Goal: Task Accomplishment & Management: Manage account settings

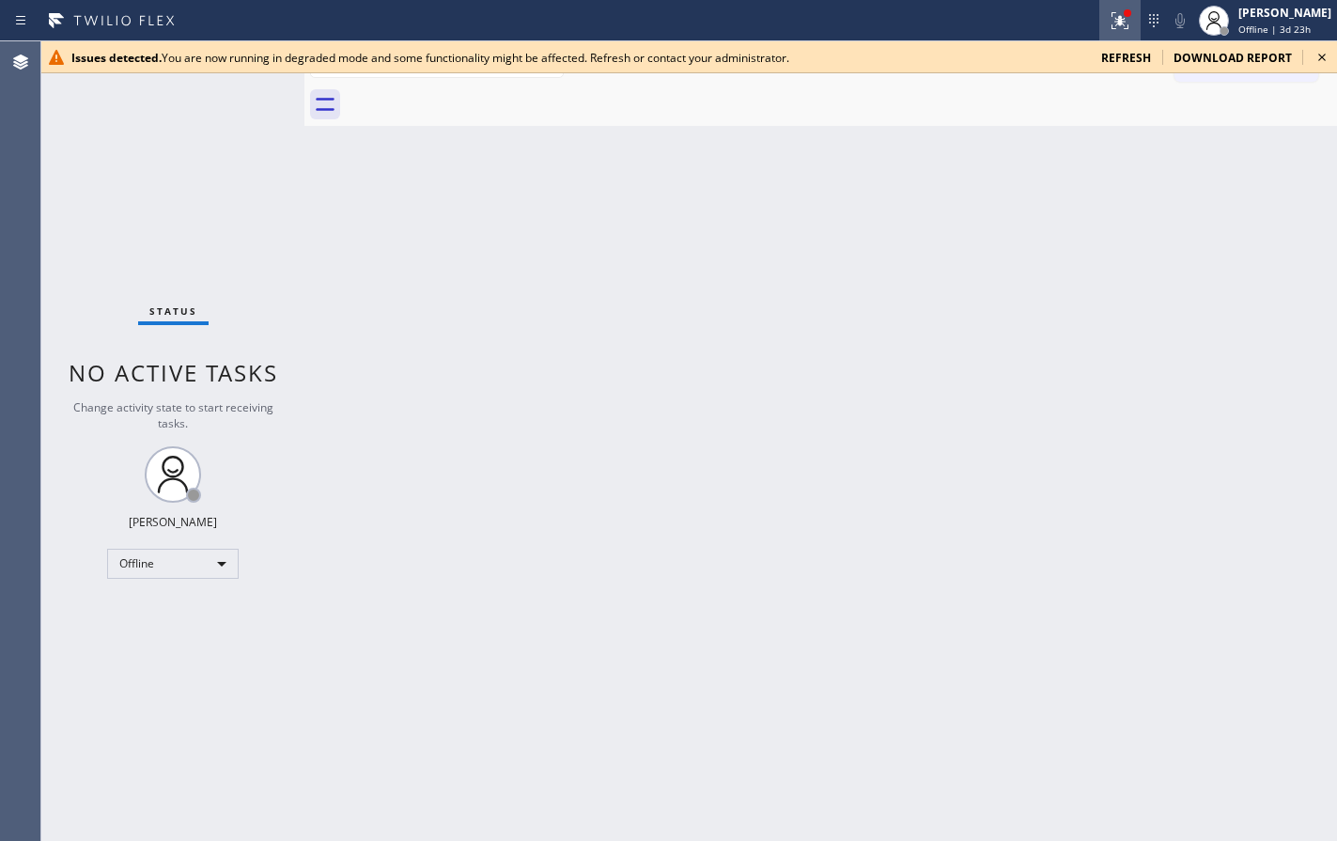
click at [1099, 13] on div at bounding box center [1119, 20] width 41 height 23
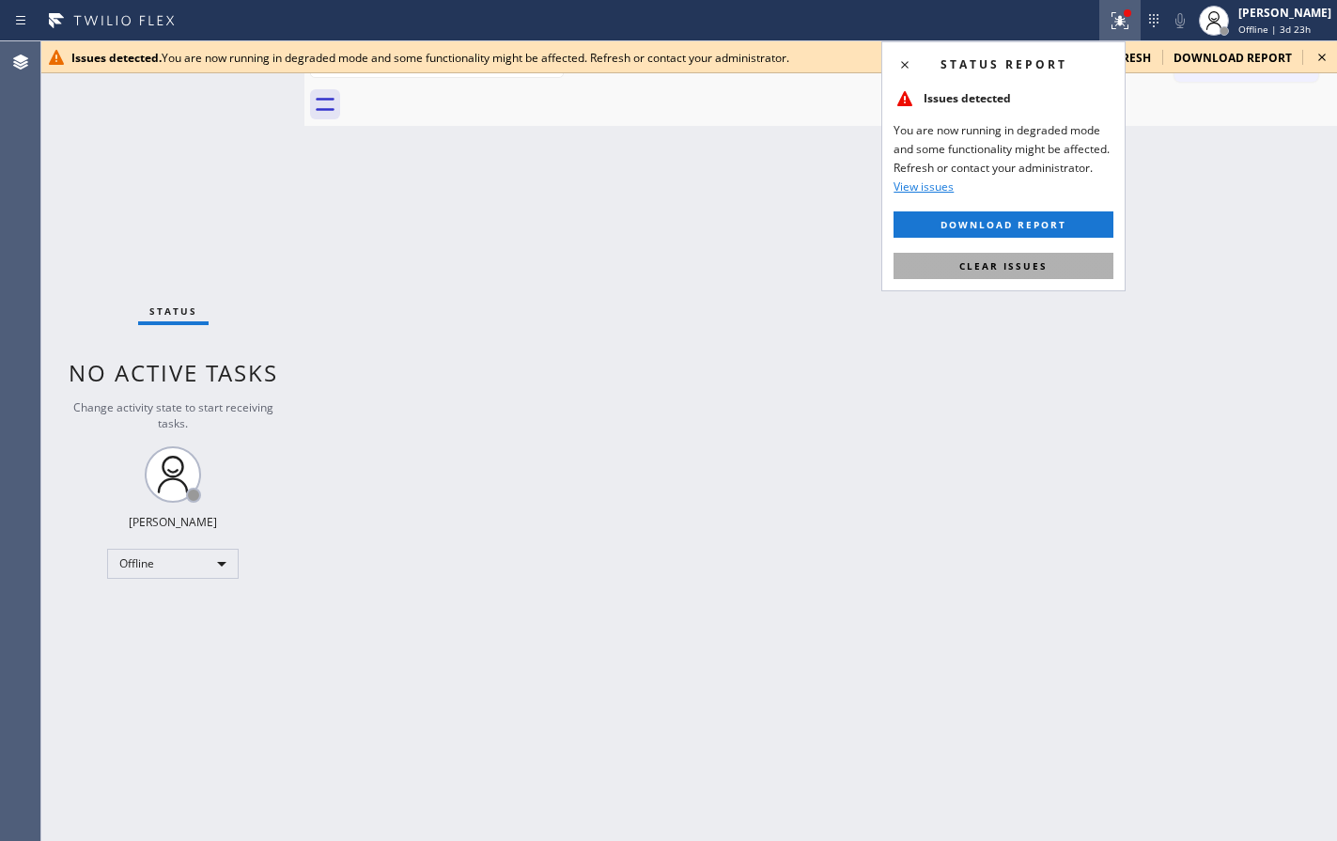
click at [1000, 272] on button "Clear issues" at bounding box center [1003, 266] width 220 height 26
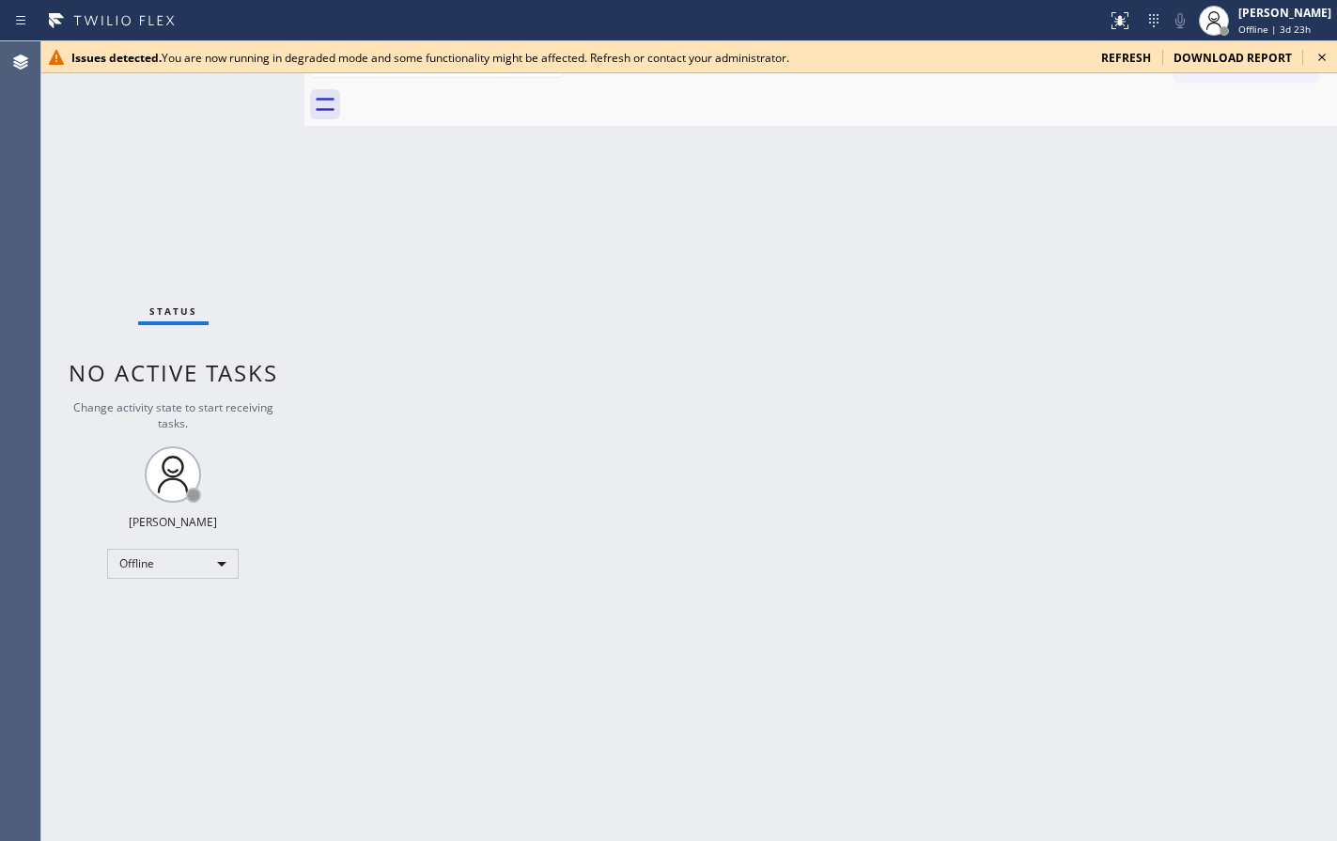
click at [1127, 57] on span "refresh" at bounding box center [1126, 58] width 50 height 16
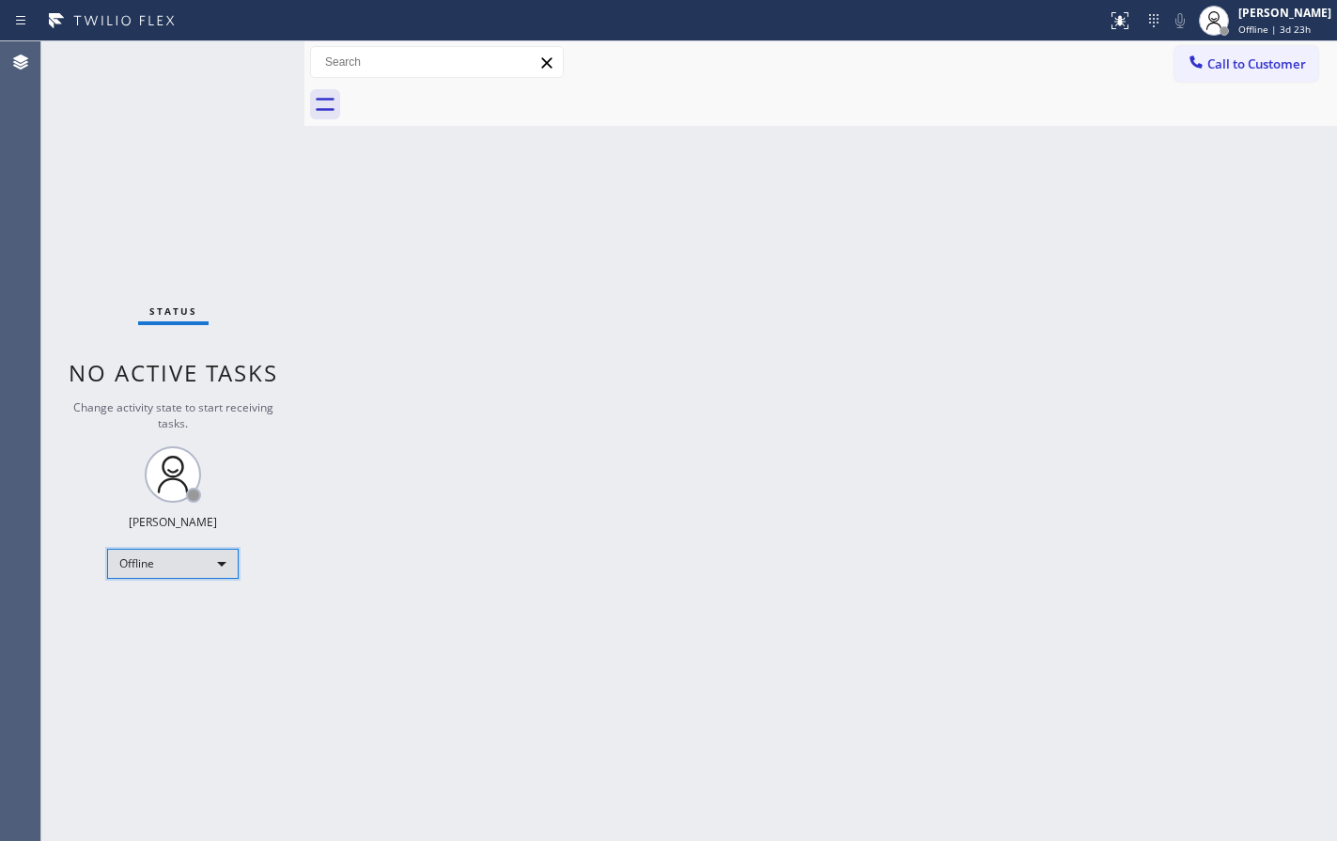
click at [180, 554] on div "Offline" at bounding box center [172, 564] width 131 height 30
click at [153, 610] on li "Available" at bounding box center [172, 613] width 128 height 23
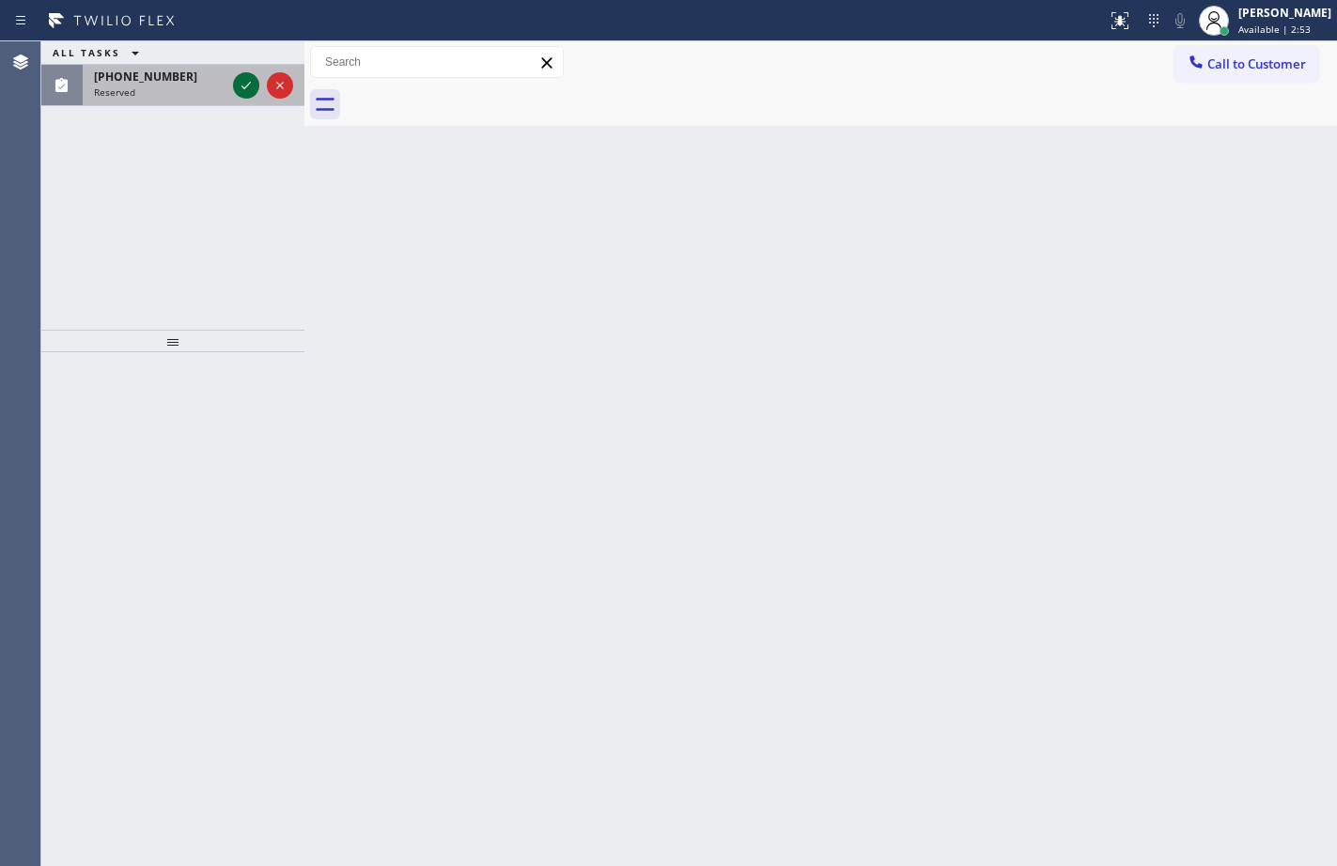
click at [240, 85] on icon at bounding box center [246, 85] width 23 height 23
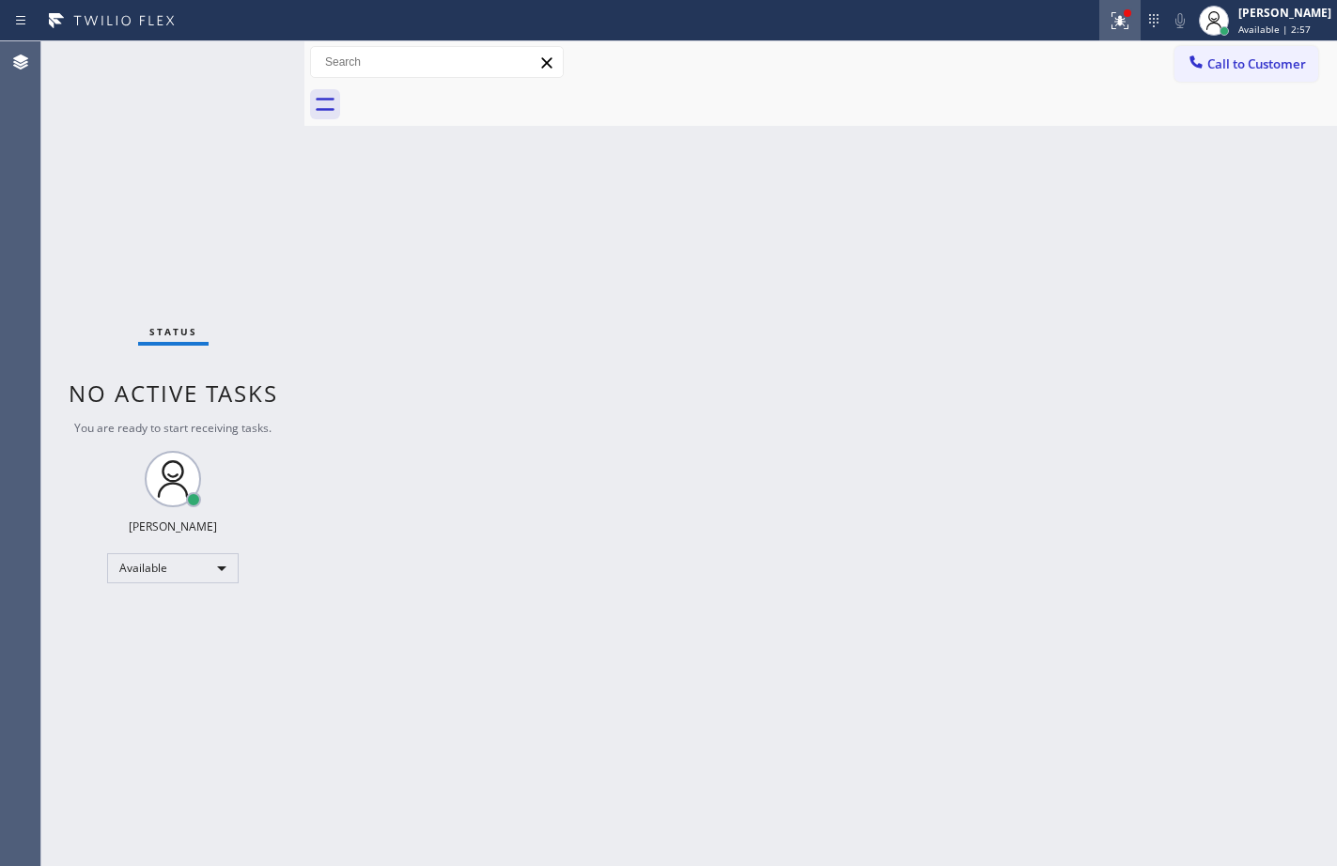
click at [1106, 32] on button at bounding box center [1119, 20] width 41 height 41
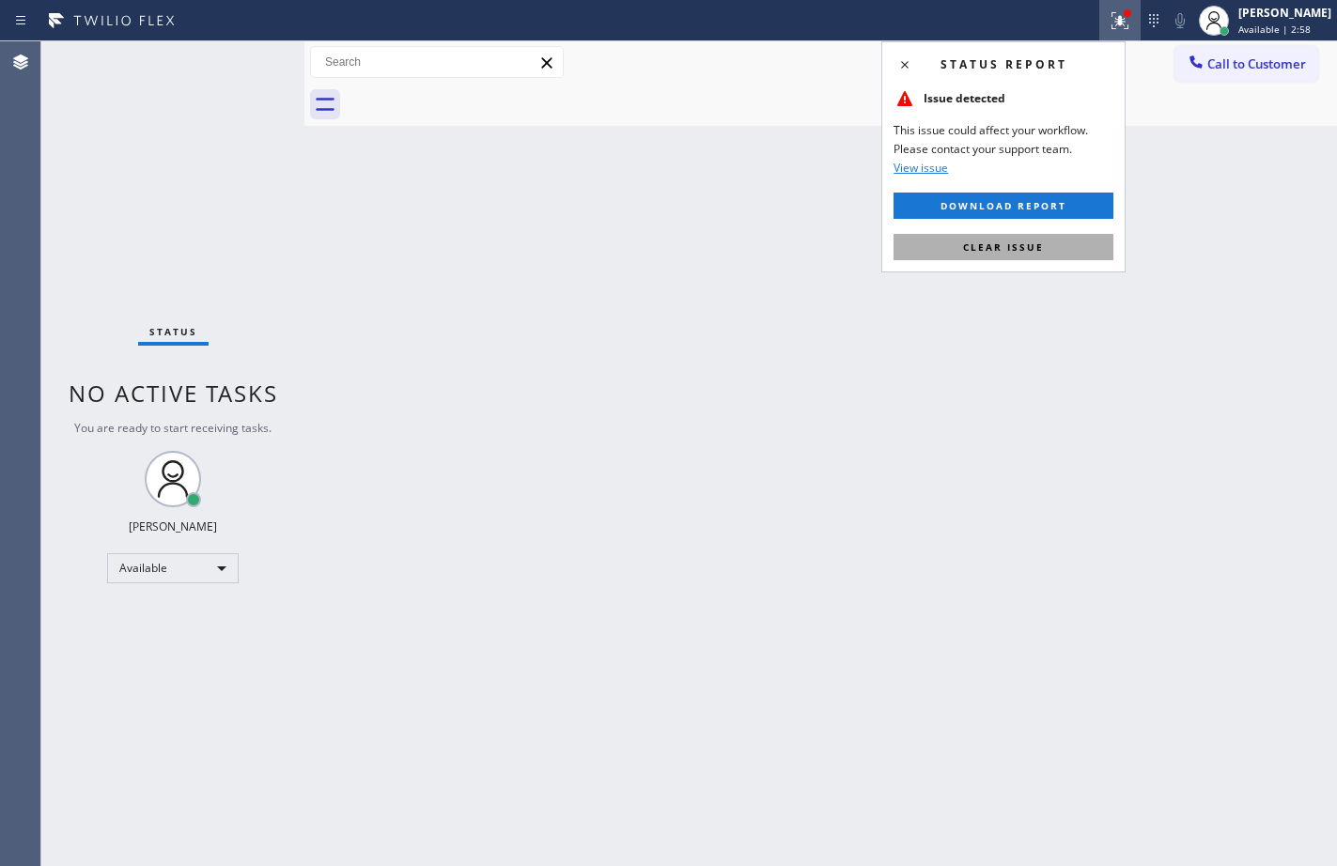
click at [1009, 253] on span "Clear issue" at bounding box center [1003, 246] width 81 height 13
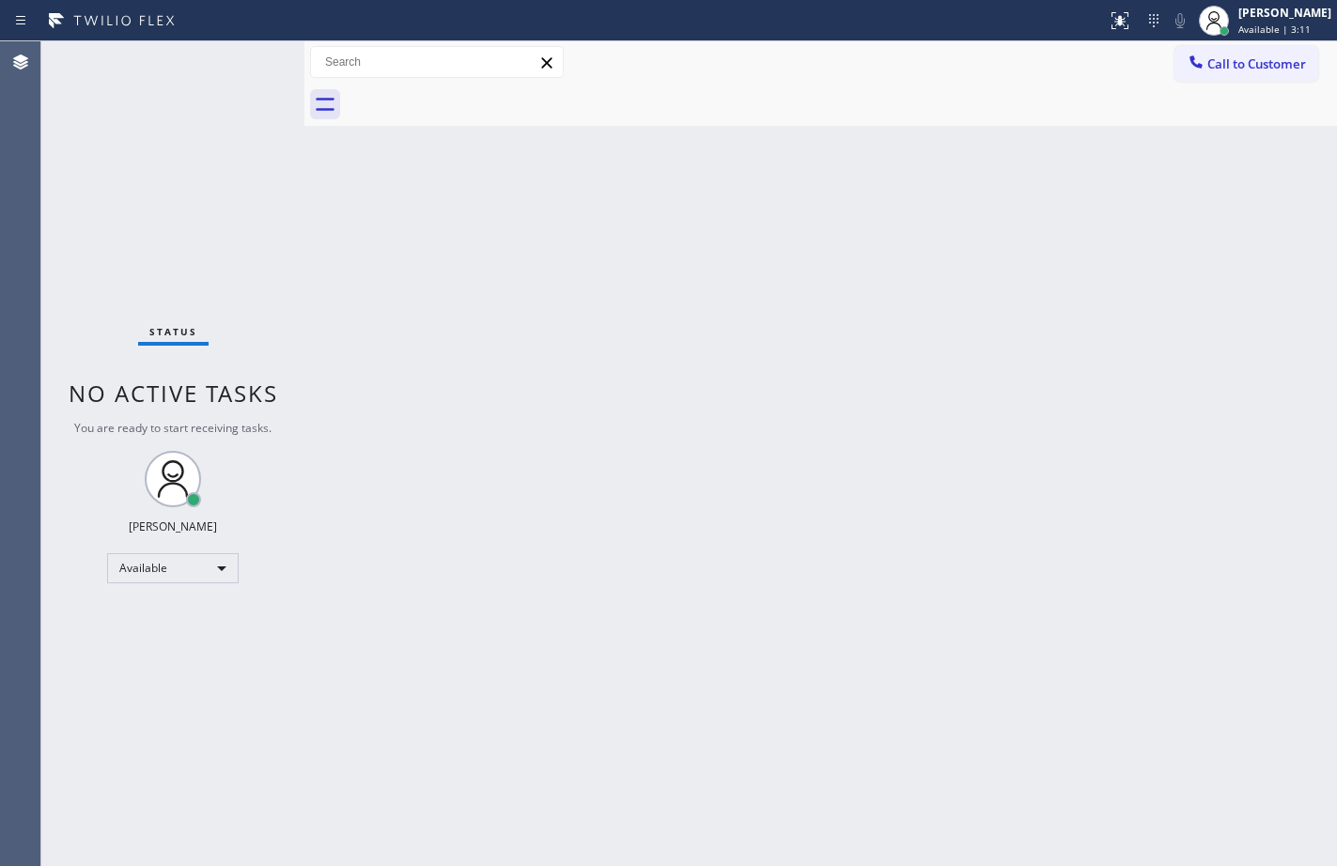
click at [1053, 486] on div "Back to Dashboard Change Sender ID Customers Technicians Select a contact Outbo…" at bounding box center [820, 453] width 1032 height 825
click at [569, 470] on div "Back to Dashboard Change Sender ID Customers Technicians Select a contact Outbo…" at bounding box center [820, 453] width 1032 height 825
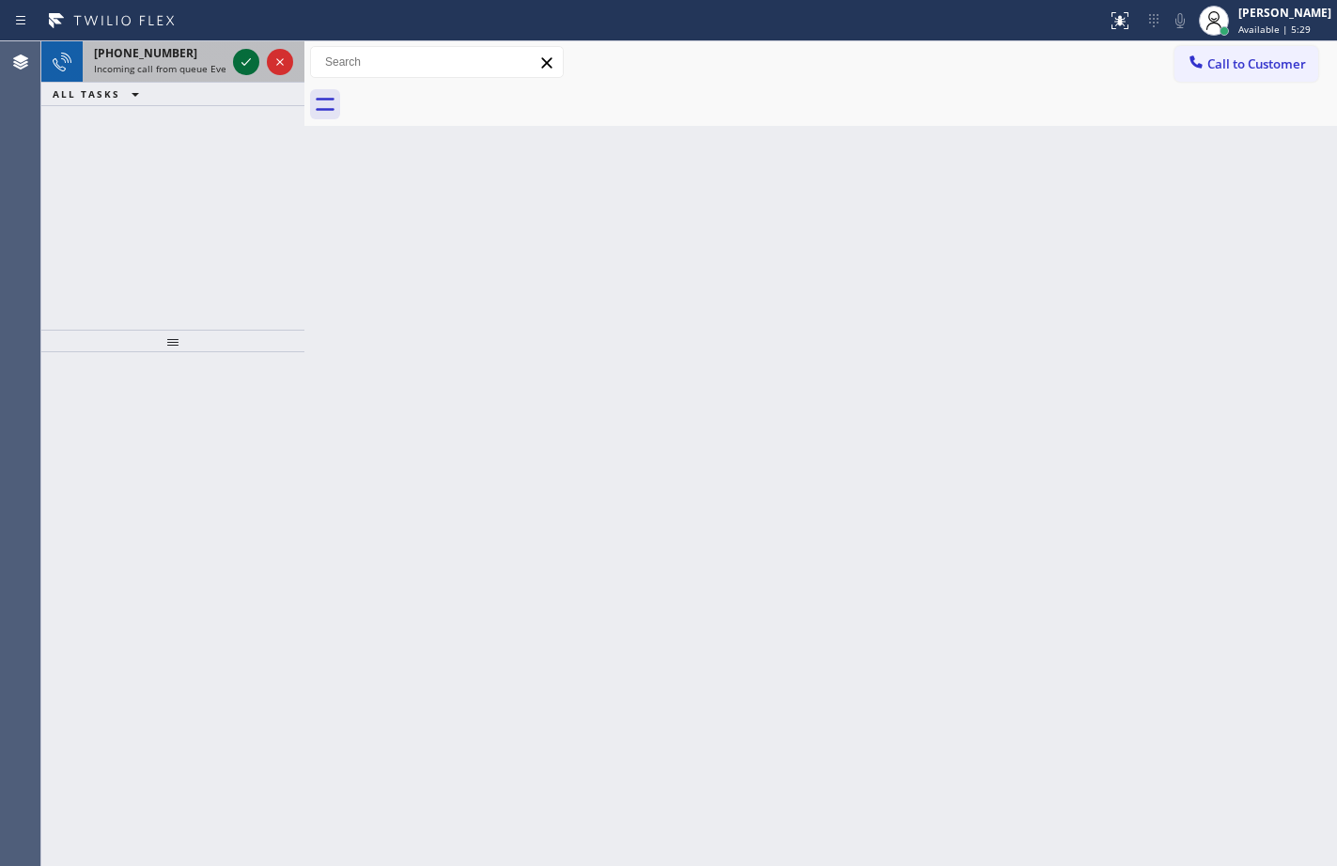
click at [241, 71] on icon at bounding box center [246, 62] width 23 height 23
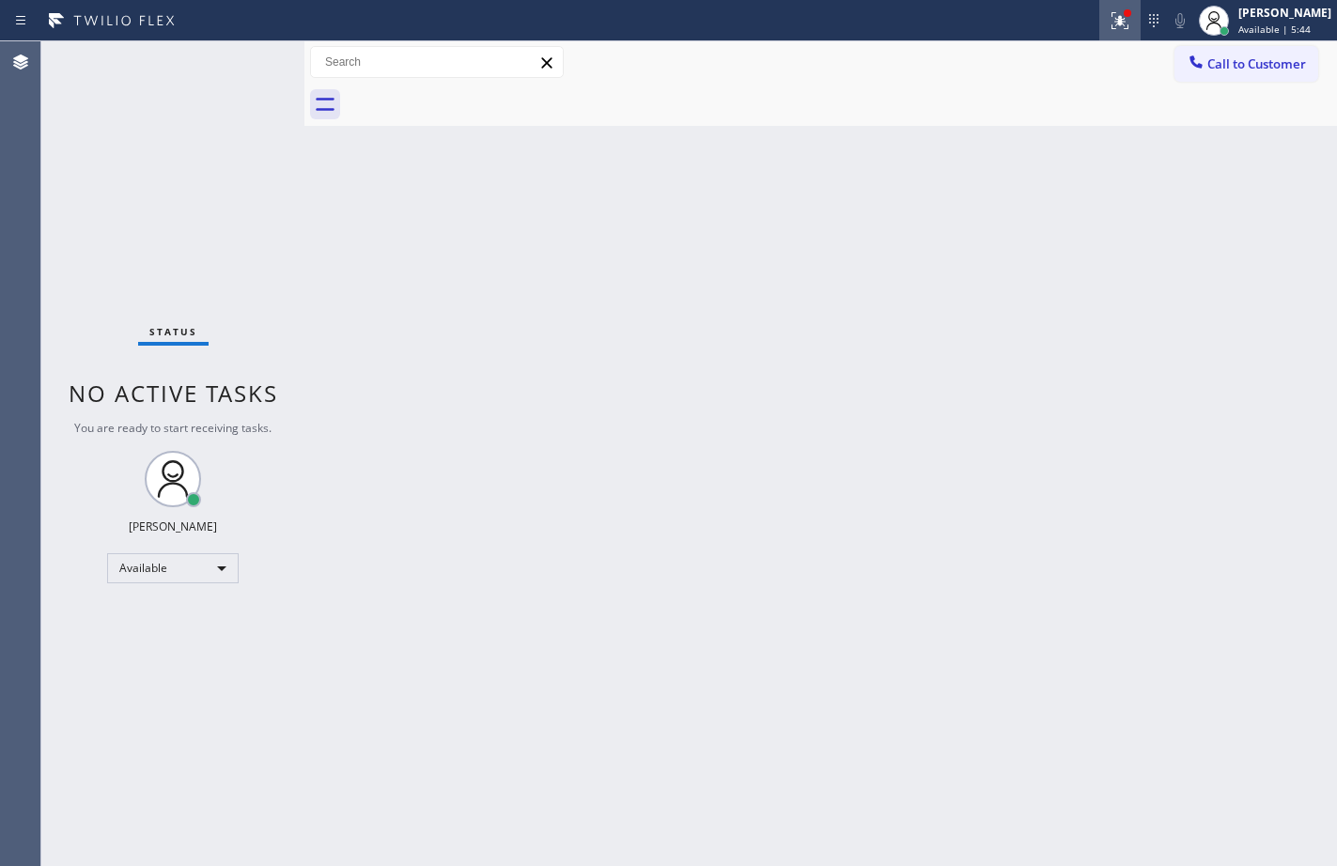
click at [1112, 29] on icon at bounding box center [1119, 20] width 23 height 23
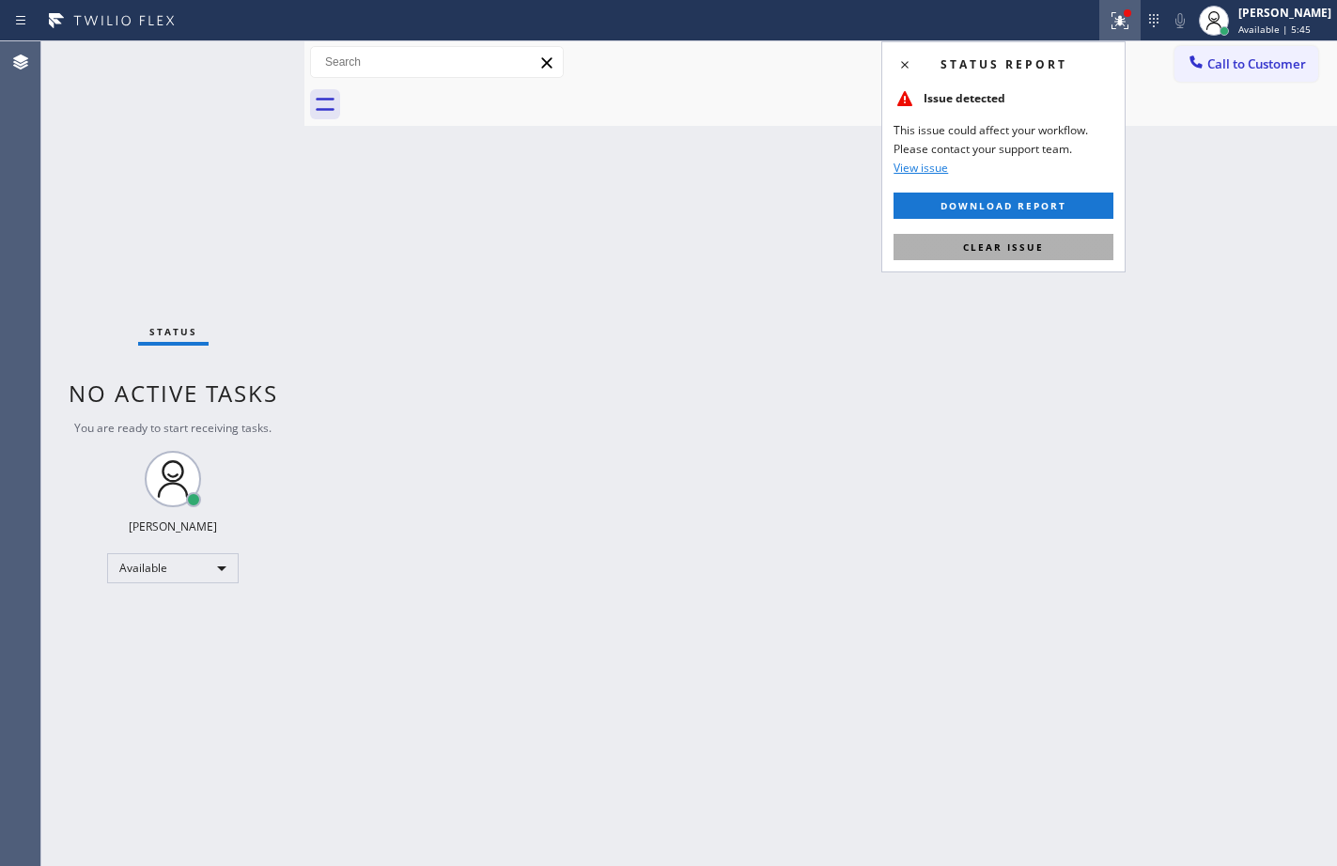
click at [1016, 248] on span "Clear issue" at bounding box center [1003, 246] width 81 height 13
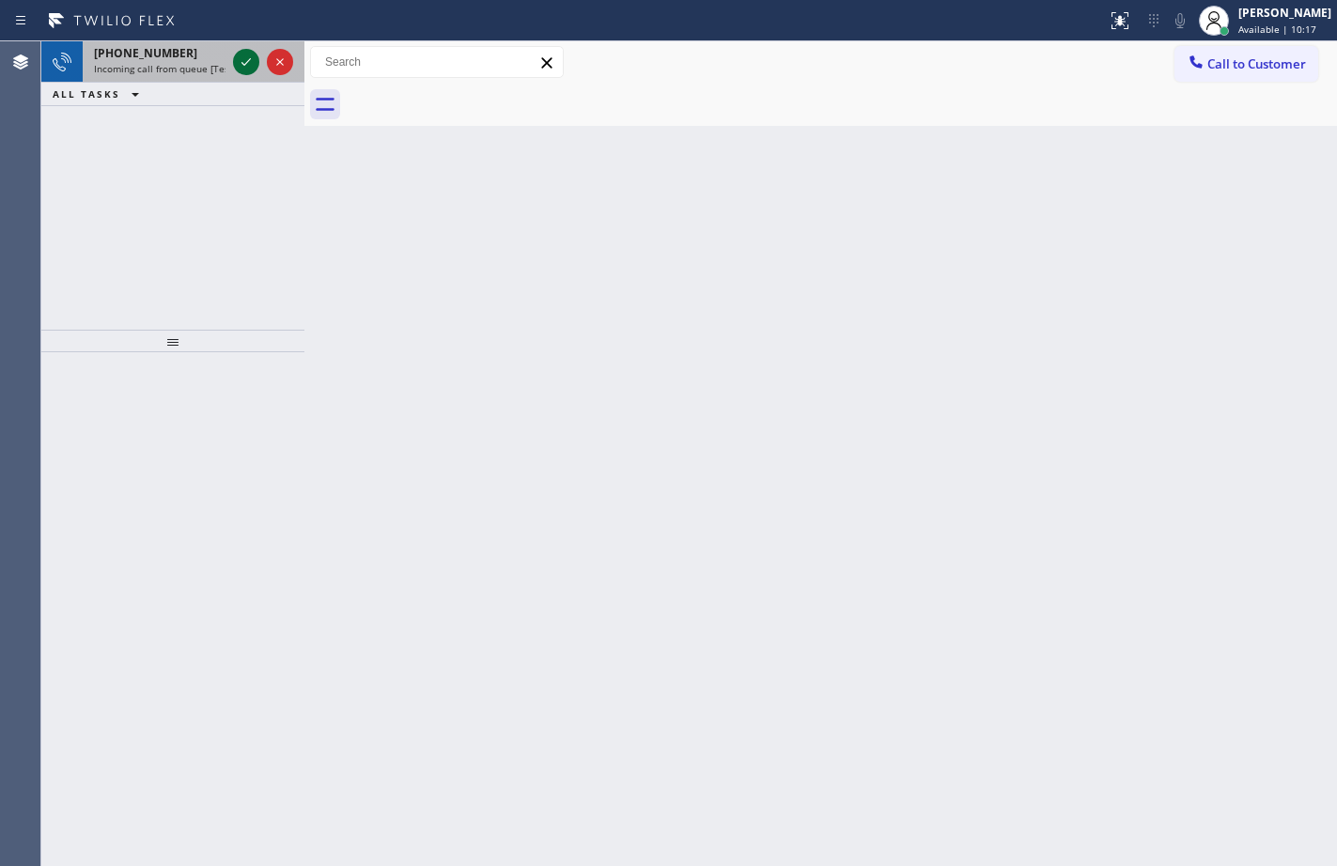
click at [241, 56] on icon at bounding box center [246, 62] width 23 height 23
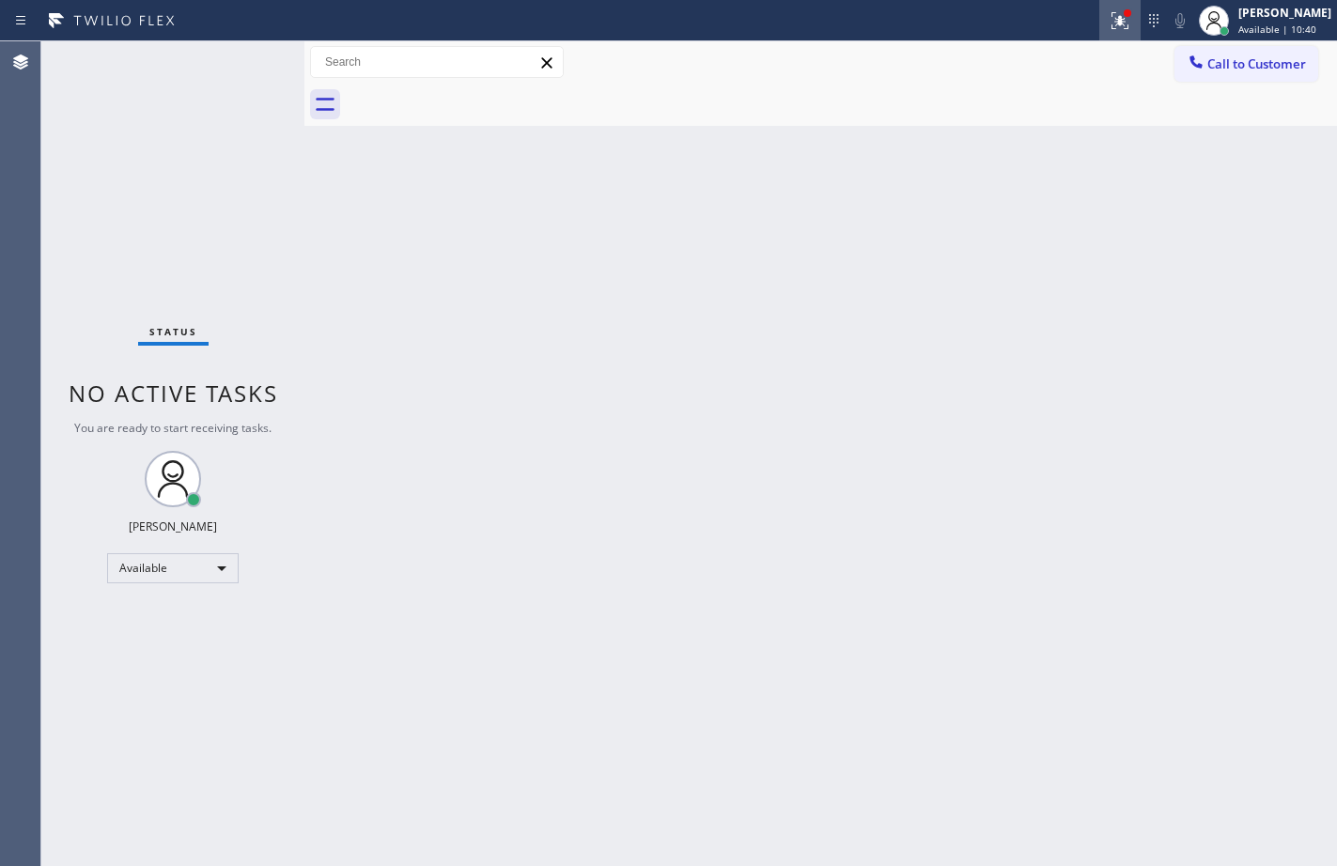
click at [1111, 21] on icon at bounding box center [1116, 18] width 11 height 13
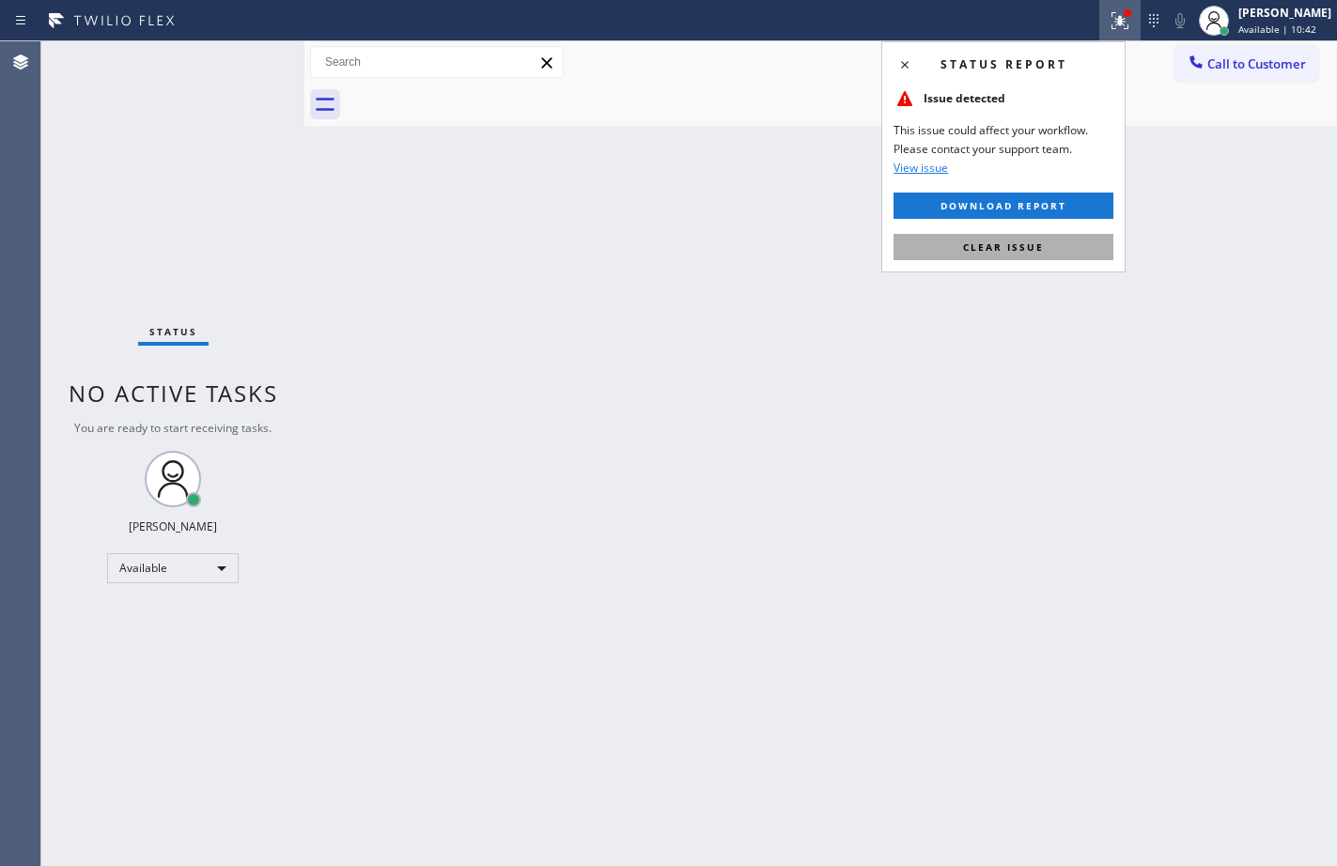
click at [1012, 247] on span "Clear issue" at bounding box center [1003, 246] width 81 height 13
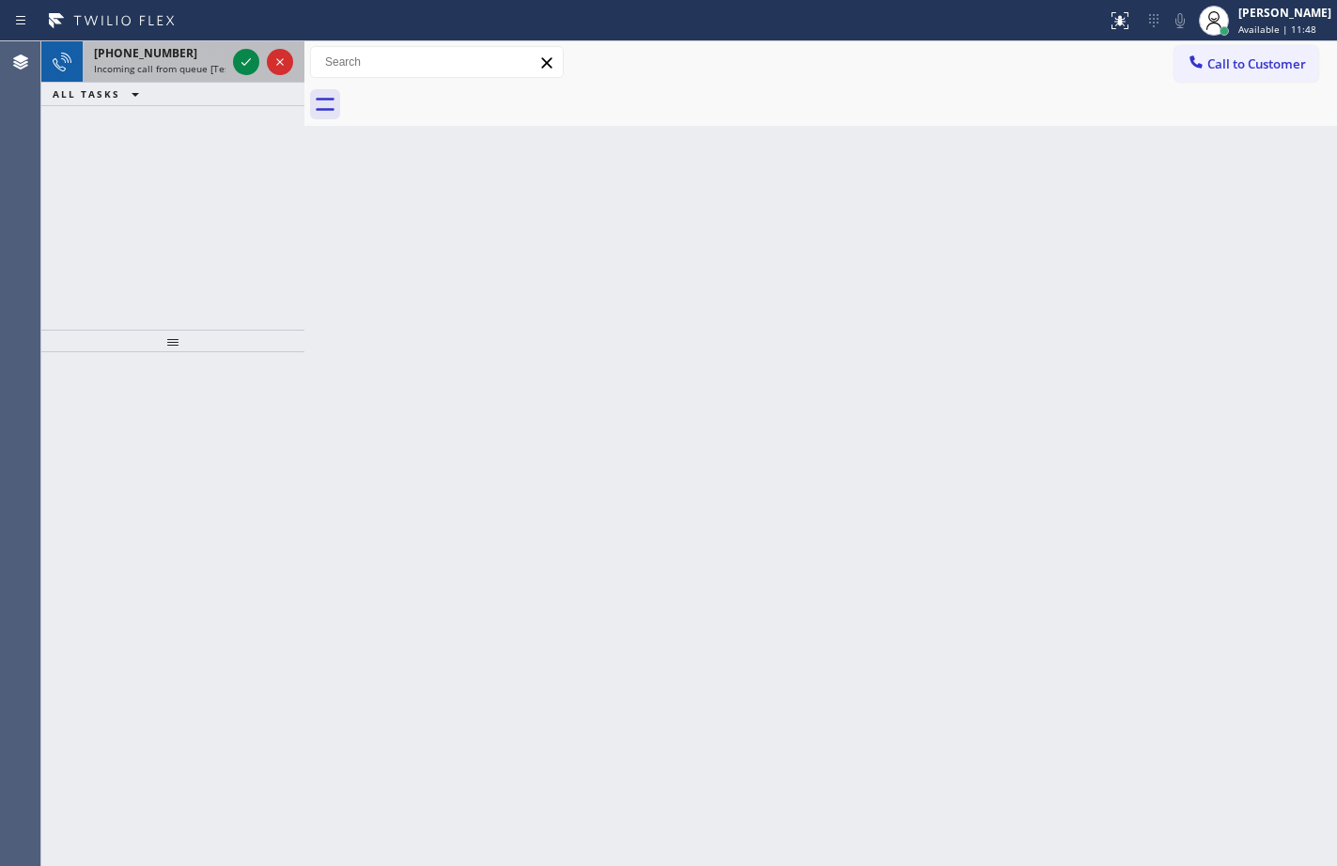
click at [232, 64] on div at bounding box center [263, 61] width 68 height 41
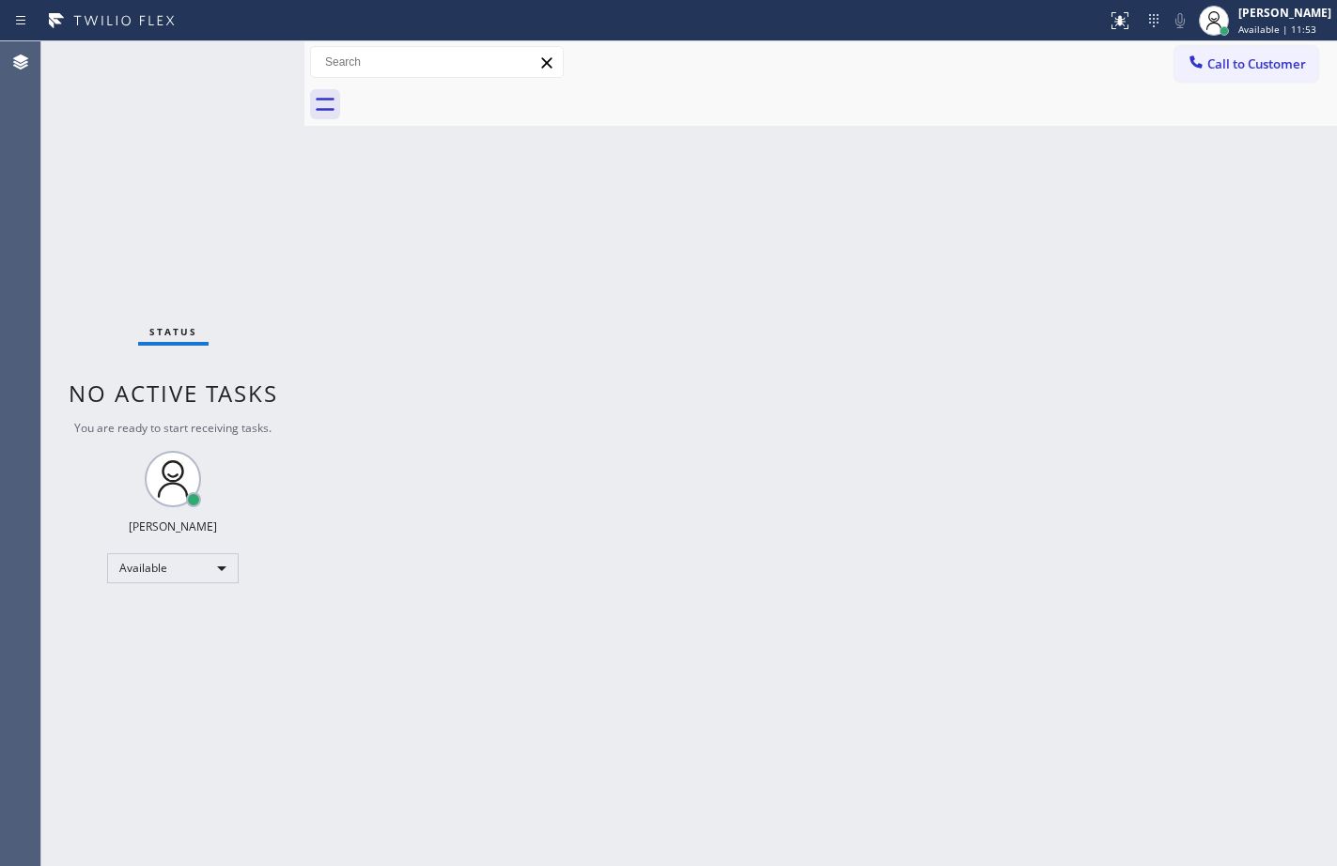
click at [255, 54] on div "Status No active tasks You are ready to start receiving tasks. [PERSON_NAME] Av…" at bounding box center [172, 453] width 263 height 825
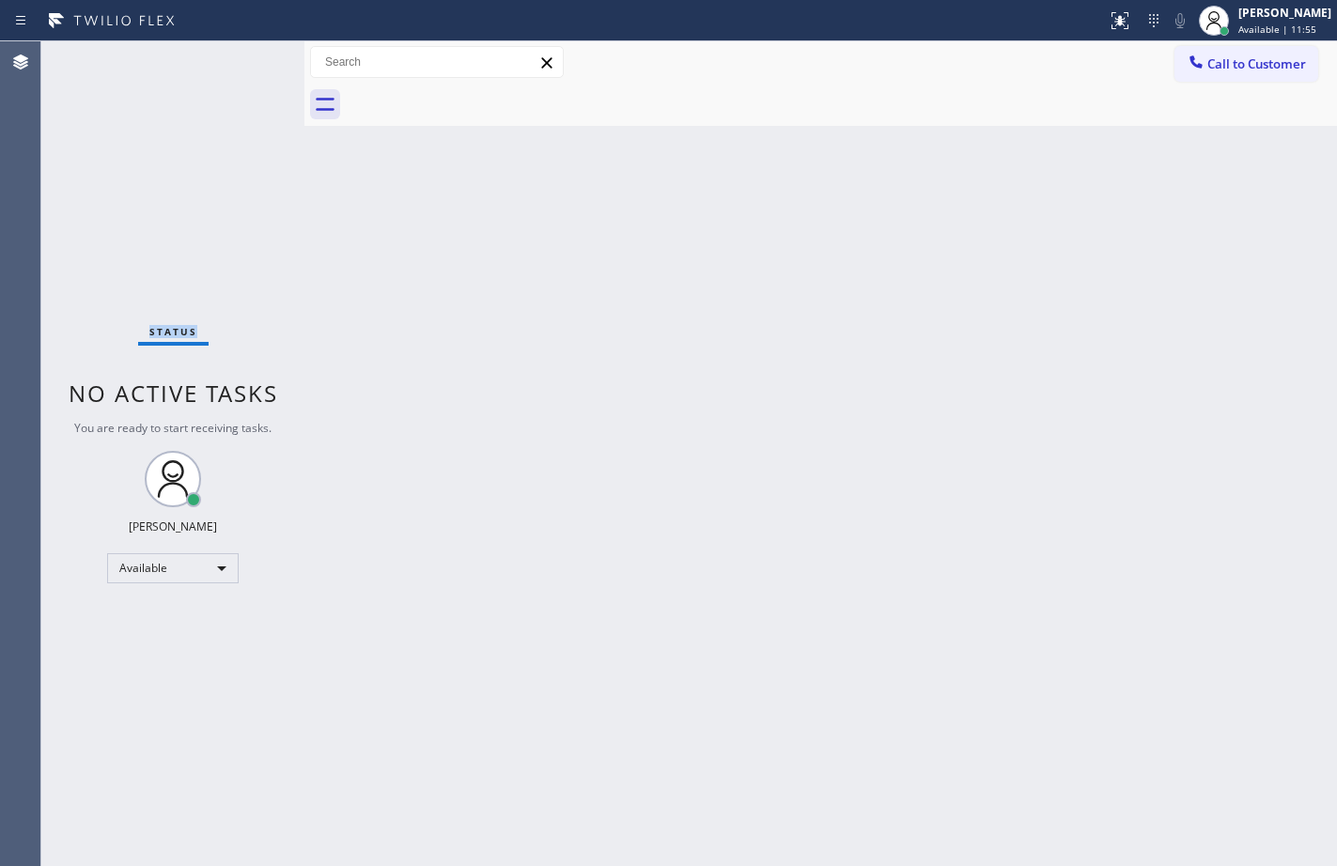
click at [255, 54] on div "Status No active tasks You are ready to start receiving tasks. [PERSON_NAME] Av…" at bounding box center [172, 453] width 263 height 825
click at [251, 78] on div "Status No active tasks You are ready to start receiving tasks. [PERSON_NAME] Av…" at bounding box center [172, 453] width 263 height 825
click at [252, 77] on div "Status No active tasks You are ready to start receiving tasks. [PERSON_NAME] Av…" at bounding box center [172, 453] width 263 height 825
click at [248, 68] on div "Status No active tasks You are ready to start receiving tasks. [PERSON_NAME] Av…" at bounding box center [172, 453] width 263 height 825
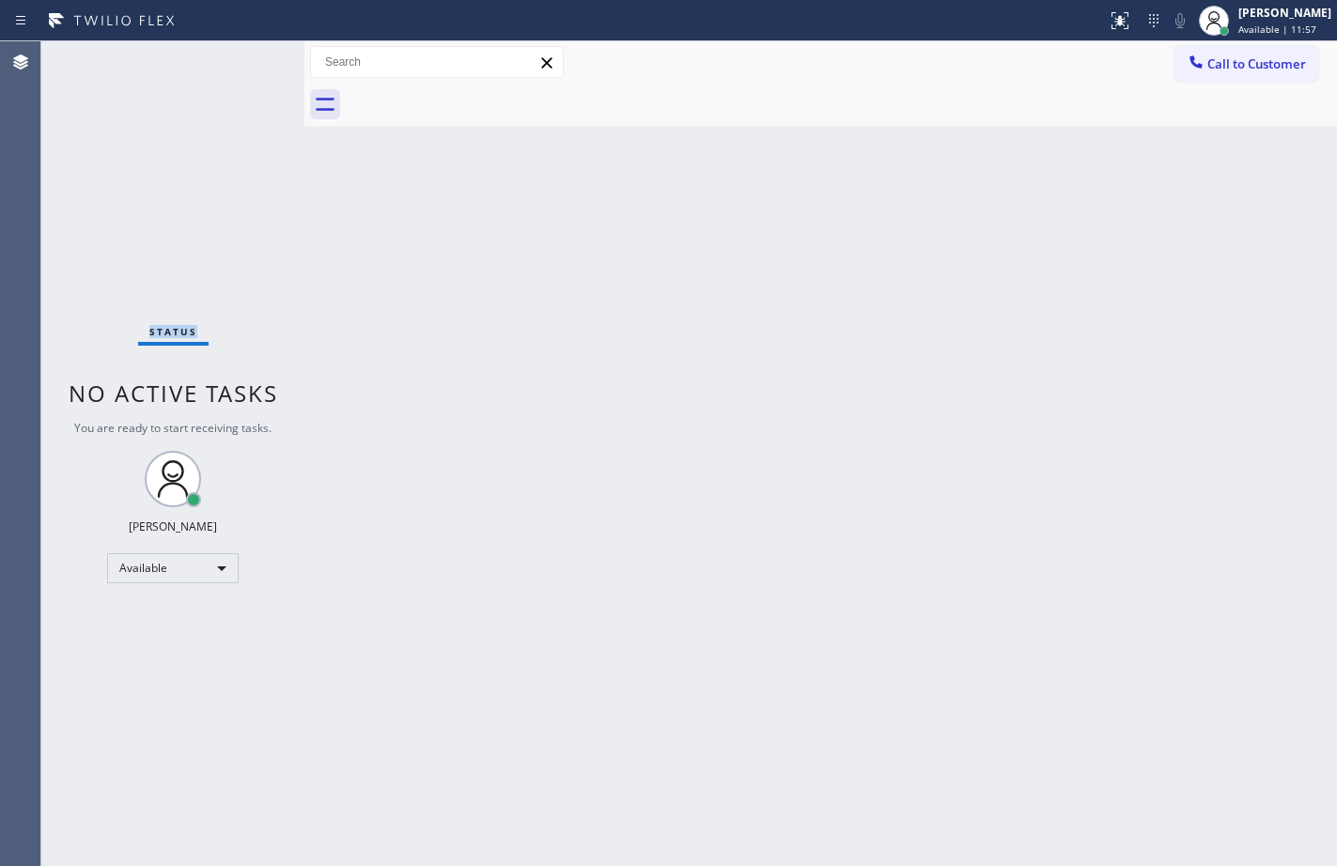
click at [248, 68] on div "Status No active tasks You are ready to start receiving tasks. [PERSON_NAME] Av…" at bounding box center [172, 453] width 263 height 825
click at [248, 66] on div "Status No active tasks You are ready to start receiving tasks. [PERSON_NAME] Av…" at bounding box center [172, 453] width 263 height 825
click at [249, 59] on div "Status No active tasks You are ready to start receiving tasks. [PERSON_NAME] Av…" at bounding box center [172, 453] width 263 height 825
click at [564, 278] on div "Back to Dashboard Change Sender ID Customers Technicians Select a contact Outbo…" at bounding box center [820, 453] width 1032 height 825
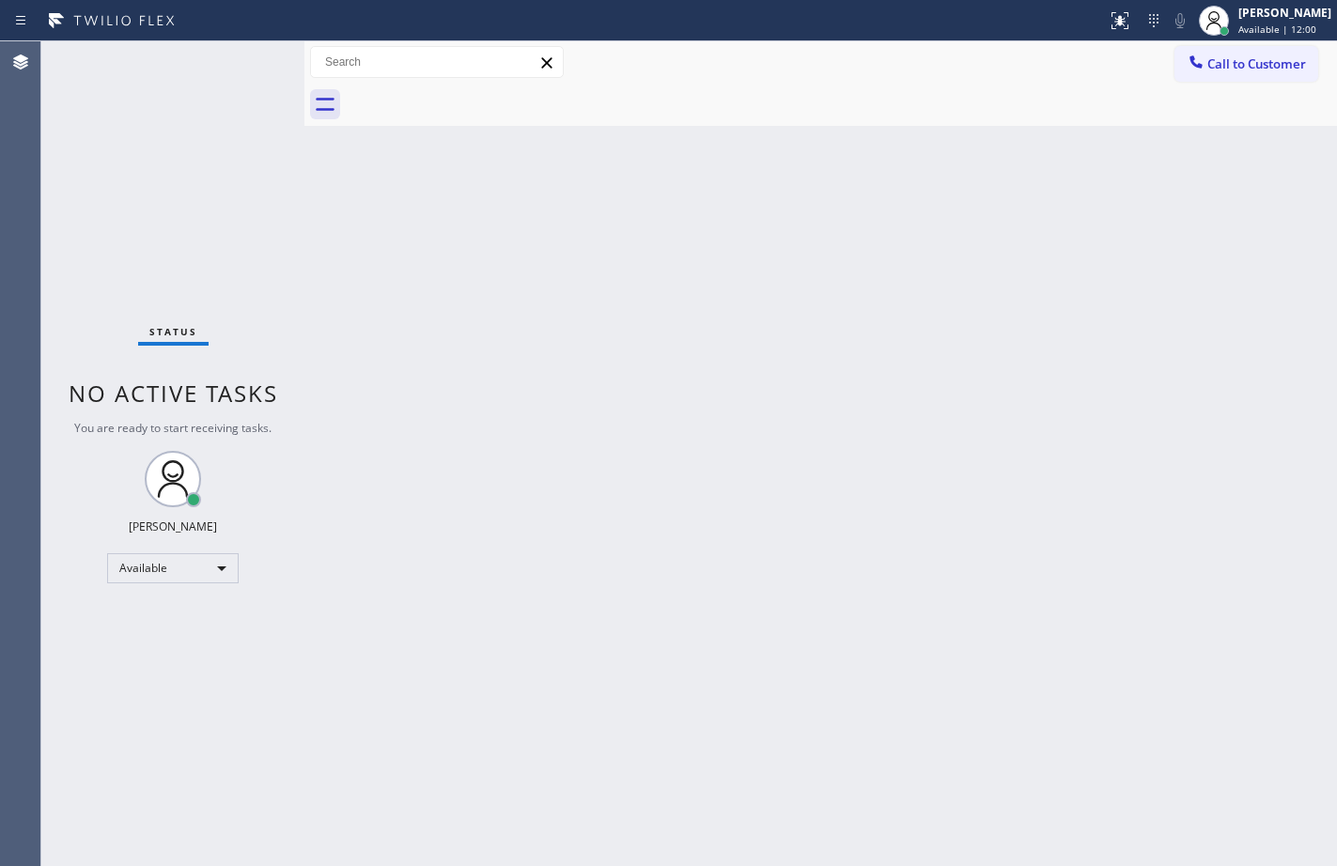
click at [245, 64] on div "Status No active tasks You are ready to start receiving tasks. [PERSON_NAME] Av…" at bounding box center [172, 453] width 263 height 825
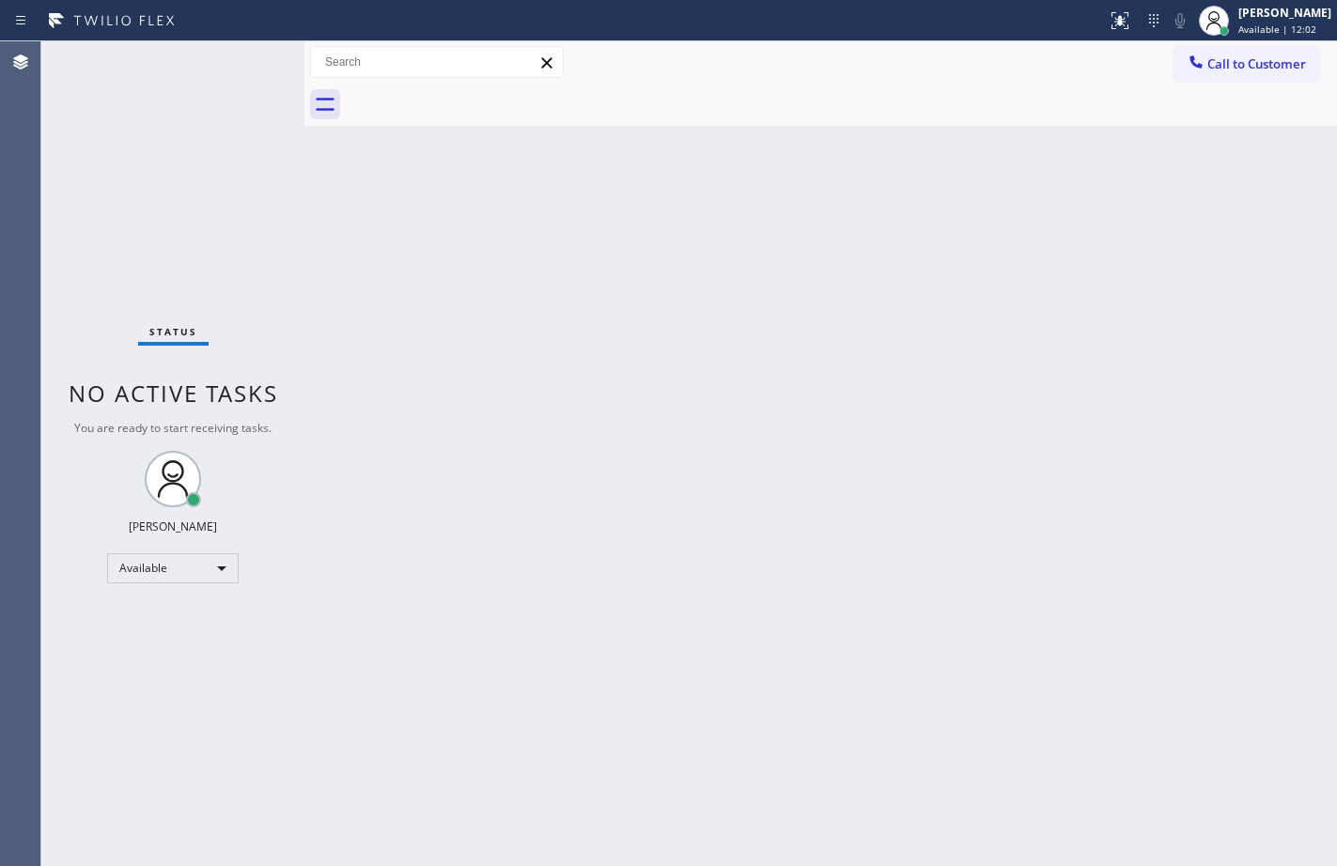
click at [467, 275] on div "Back to Dashboard Change Sender ID Customers Technicians Select a contact Outbo…" at bounding box center [820, 453] width 1032 height 825
click at [242, 62] on div "Status No active tasks You are ready to start receiving tasks. [PERSON_NAME] Av…" at bounding box center [172, 453] width 263 height 825
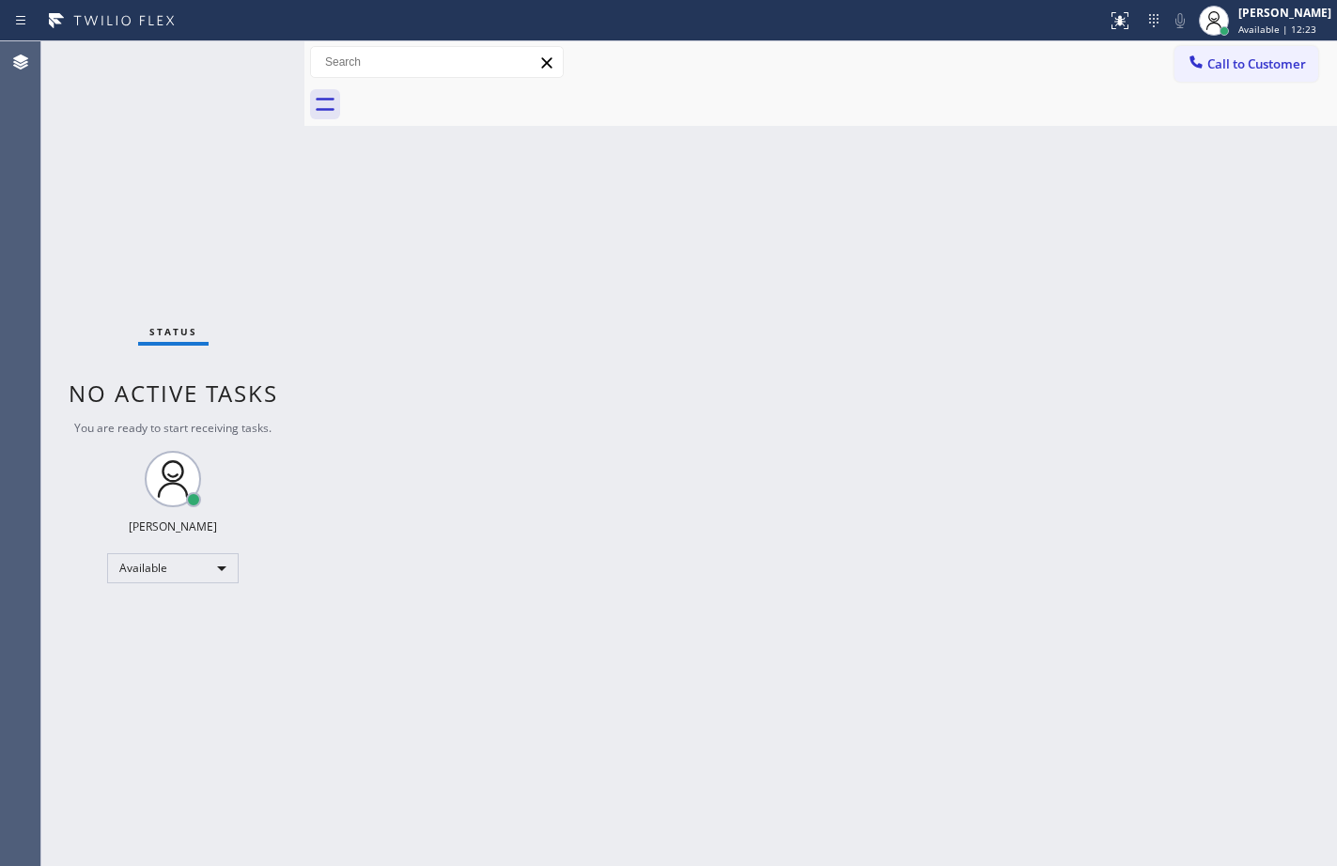
click at [136, 144] on div "Status No active tasks You are ready to start receiving tasks. [PERSON_NAME] Av…" at bounding box center [172, 453] width 263 height 825
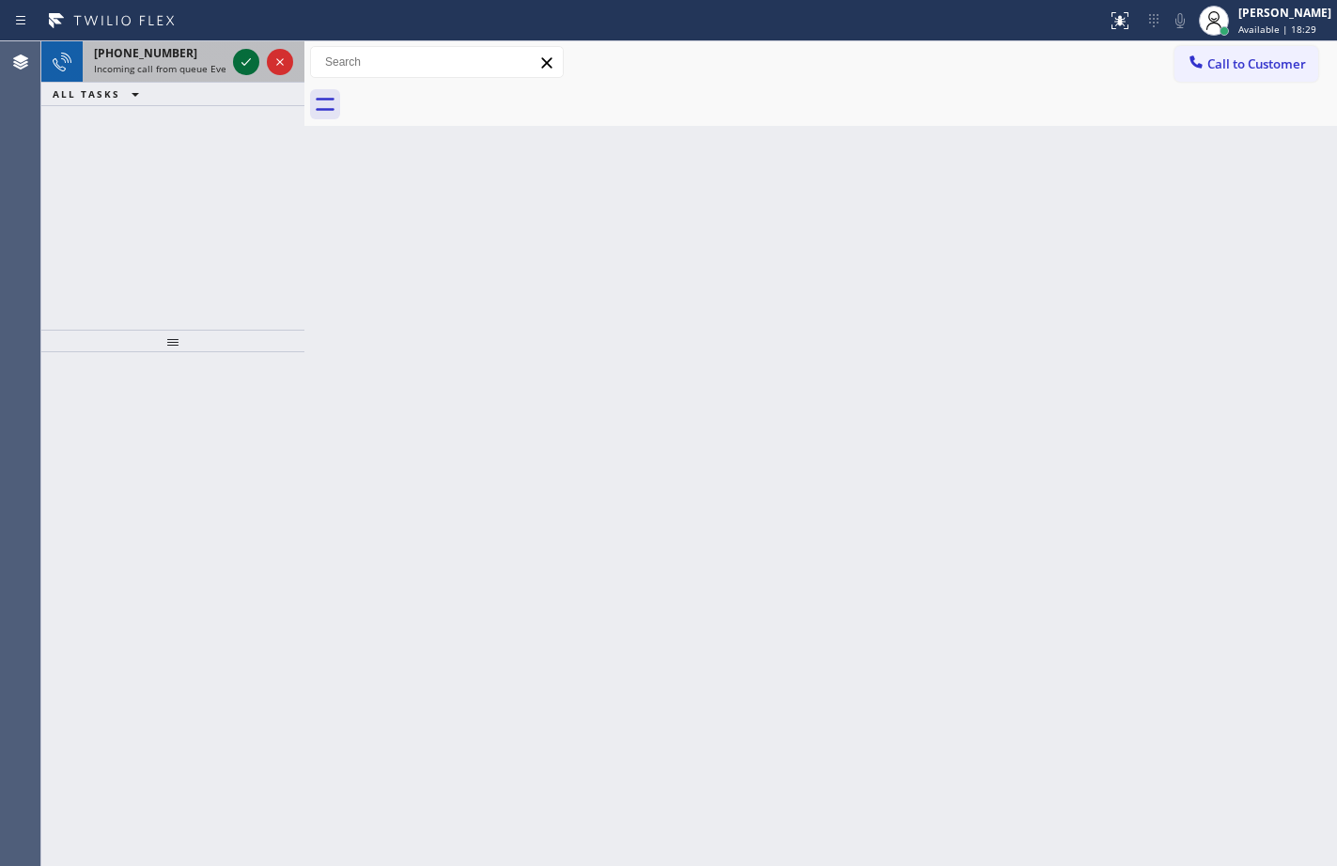
click at [243, 52] on icon at bounding box center [246, 62] width 23 height 23
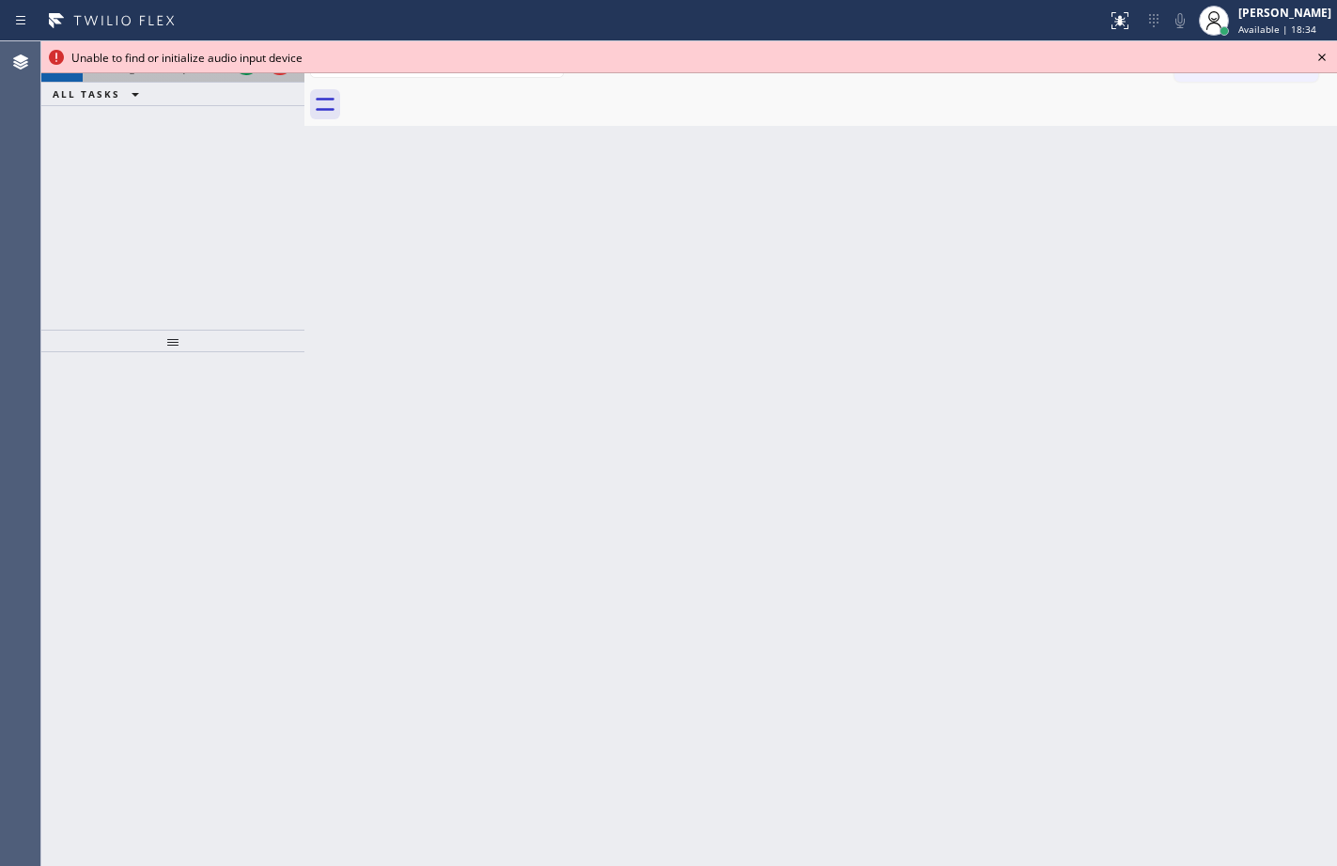
click at [244, 76] on div at bounding box center [263, 61] width 68 height 41
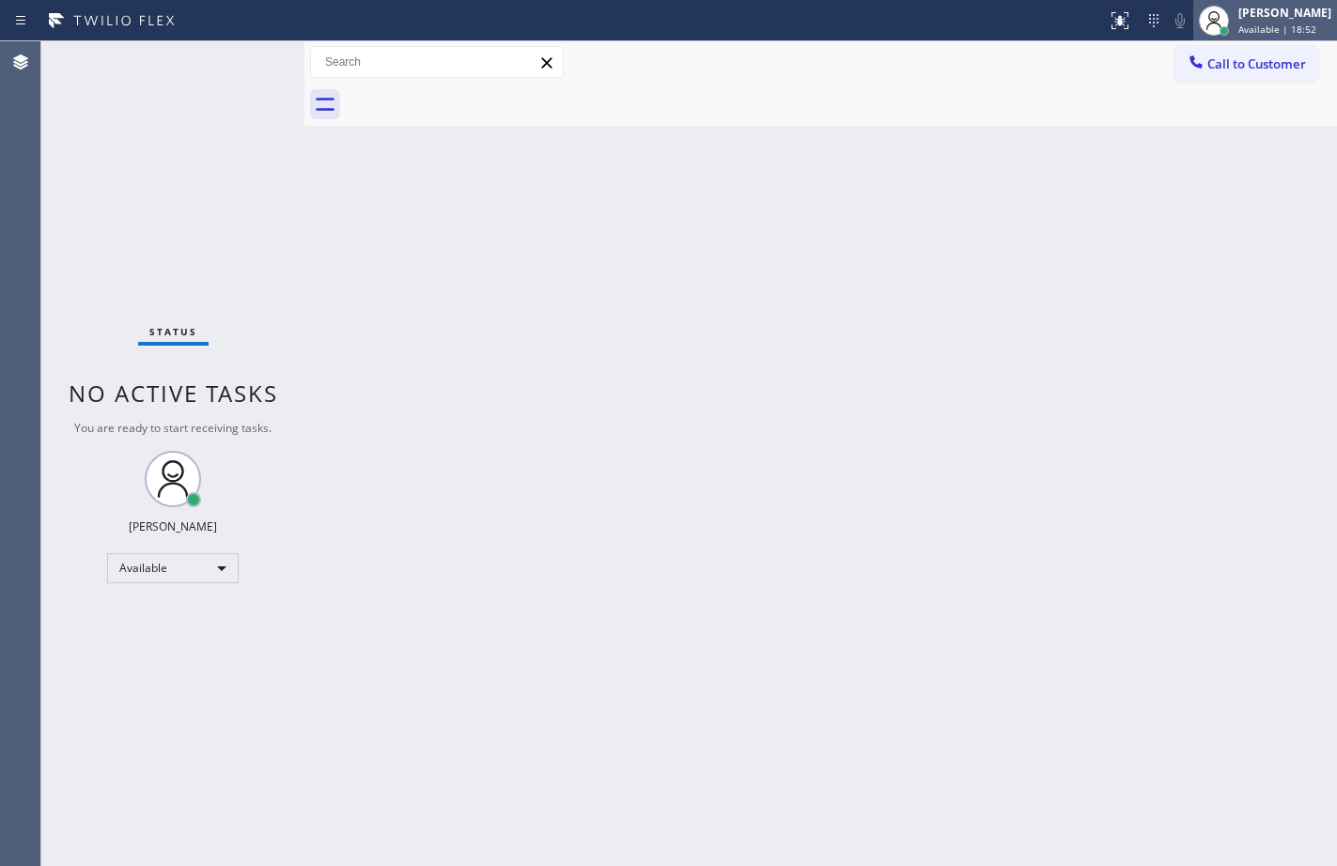
click at [1219, 28] on div at bounding box center [1223, 30] width 9 height 9
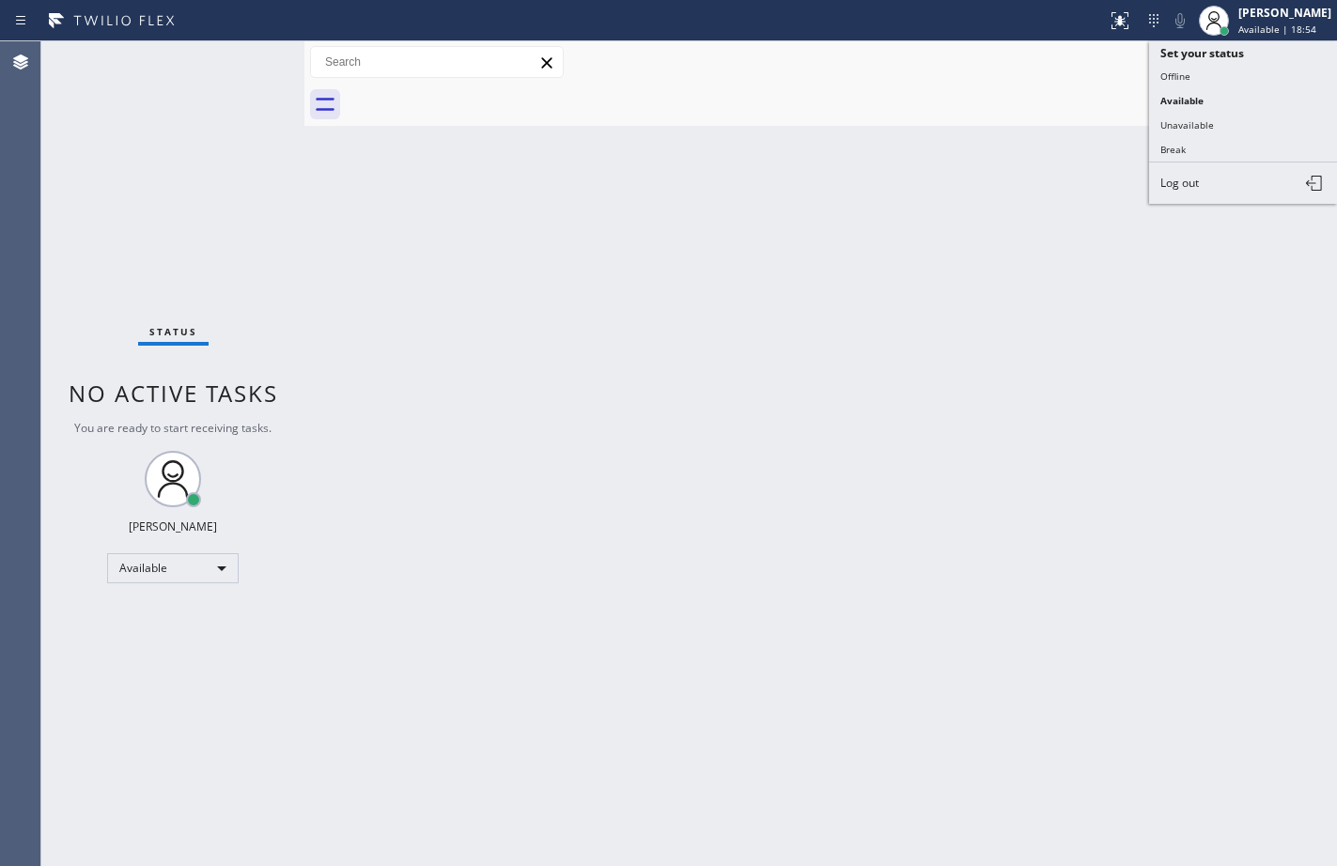
click at [973, 441] on div "Back to Dashboard Change Sender ID Customers Technicians Select a contact Outbo…" at bounding box center [820, 453] width 1032 height 825
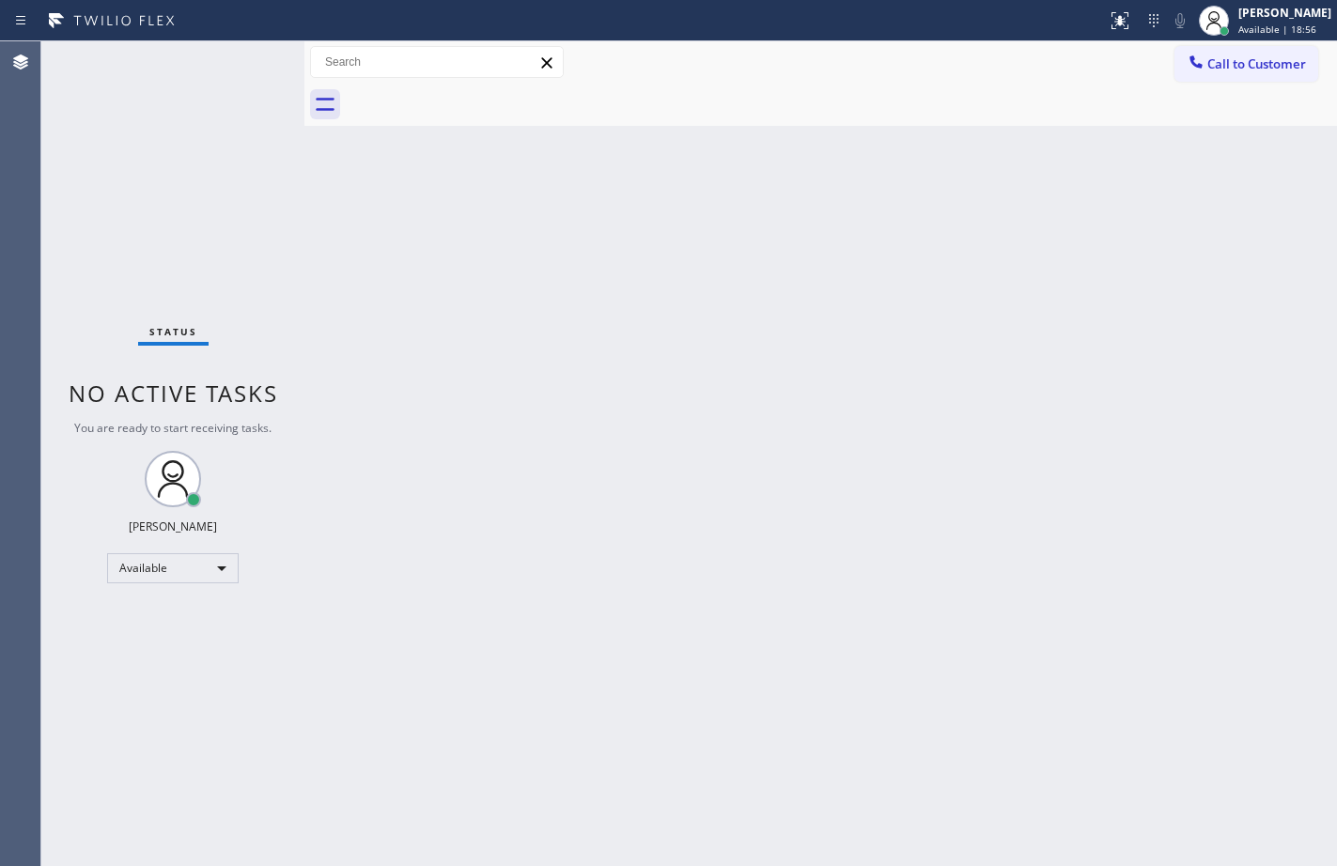
drag, startPoint x: 927, startPoint y: 422, endPoint x: 913, endPoint y: 351, distance: 71.8
click at [913, 351] on div "Back to Dashboard Change Sender ID Customers Technicians Select a contact Outbo…" at bounding box center [820, 453] width 1032 height 825
click at [864, 317] on div "Back to Dashboard Change Sender ID Customers Technicians Select a contact Outbo…" at bounding box center [820, 453] width 1032 height 825
click at [205, 576] on div "Available" at bounding box center [172, 568] width 131 height 30
click at [166, 641] on li "Unavailable" at bounding box center [172, 641] width 128 height 23
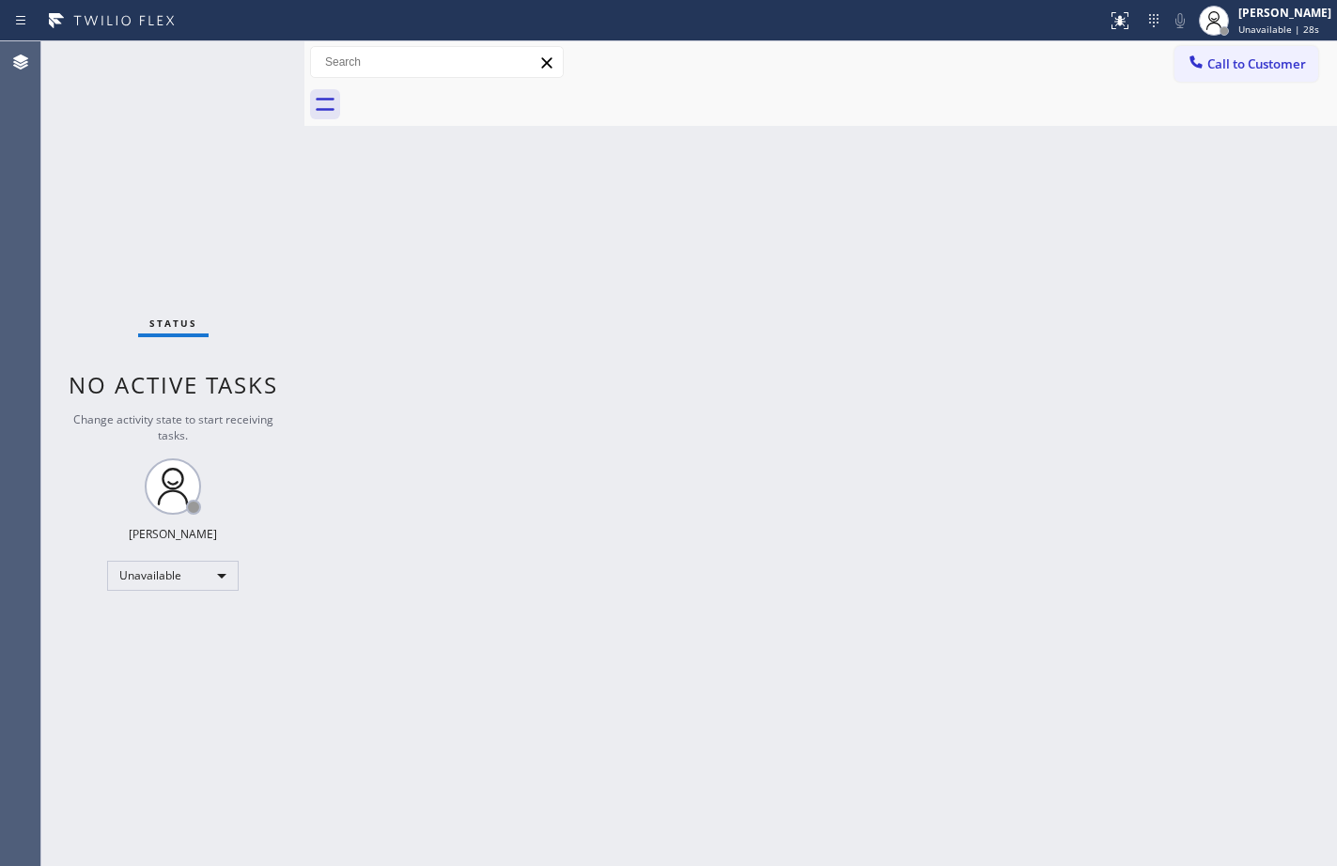
click at [1185, 414] on div "Back to Dashboard Change Sender ID Customers Technicians Select a contact Outbo…" at bounding box center [820, 453] width 1032 height 825
click at [1290, 20] on div "[PERSON_NAME]" at bounding box center [1284, 13] width 93 height 16
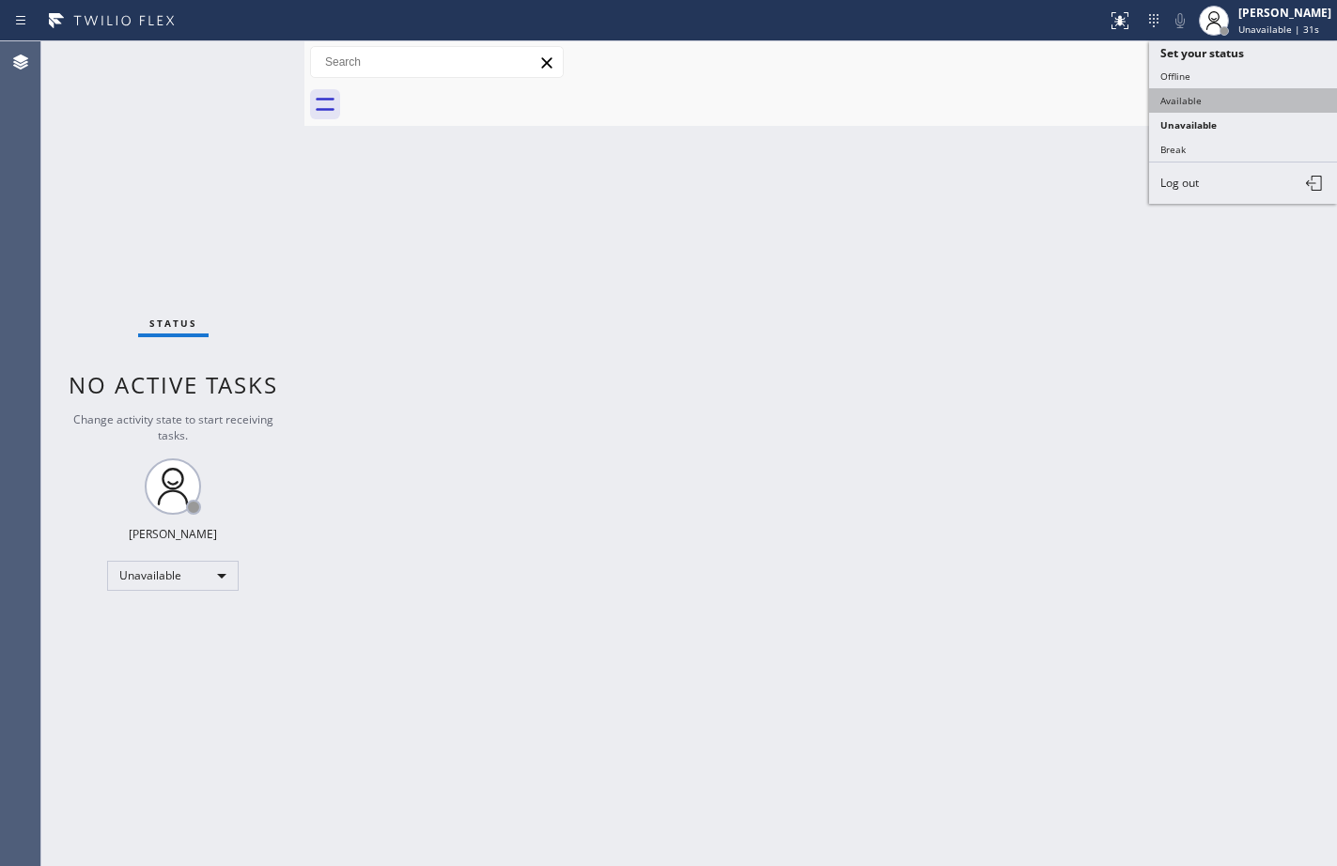
click at [1226, 102] on button "Available" at bounding box center [1243, 100] width 188 height 24
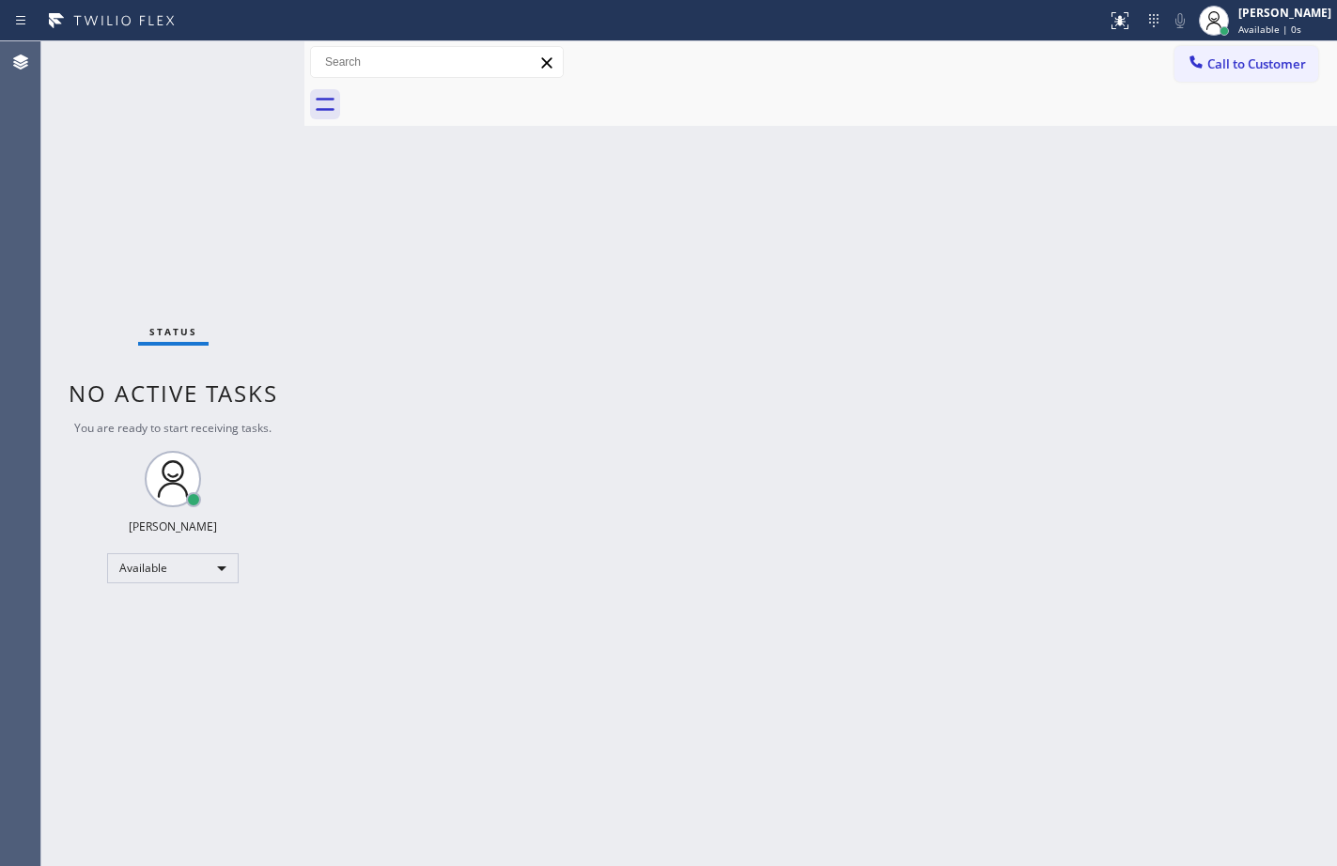
click at [949, 498] on div "Back to Dashboard Change Sender ID Customers Technicians Select a contact Outbo…" at bounding box center [820, 453] width 1032 height 825
click at [249, 50] on div "Status No active tasks You are ready to start receiving tasks. [PERSON_NAME] Av…" at bounding box center [172, 453] width 263 height 825
click at [219, 569] on div "Available" at bounding box center [172, 568] width 131 height 30
click at [128, 668] on li "Break" at bounding box center [172, 665] width 128 height 23
